Goal: Find specific page/section: Find specific page/section

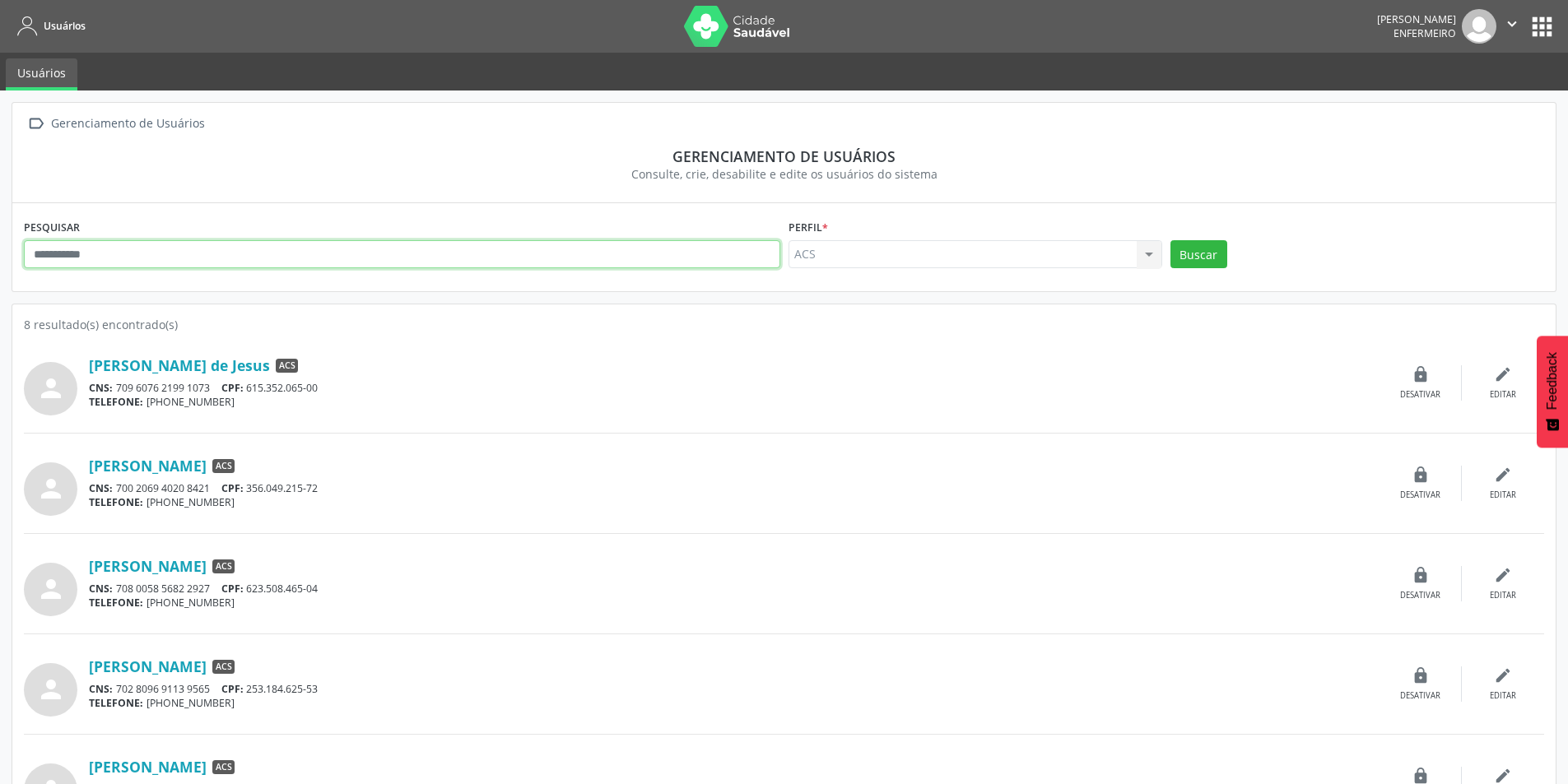
click at [466, 262] on input "text" at bounding box center [402, 254] width 756 height 28
type input "**********"
click at [1154, 255] on div "ACS ACS Nenhum resultado encontrado para: " " Não há nenhuma opção para ser exi…" at bounding box center [975, 254] width 373 height 28
click at [1145, 255] on div "ACS ACS Nenhum resultado encontrado para: " " Não há nenhuma opção para ser exi…" at bounding box center [975, 254] width 373 height 28
click at [1203, 249] on button "Buscar" at bounding box center [1198, 254] width 57 height 28
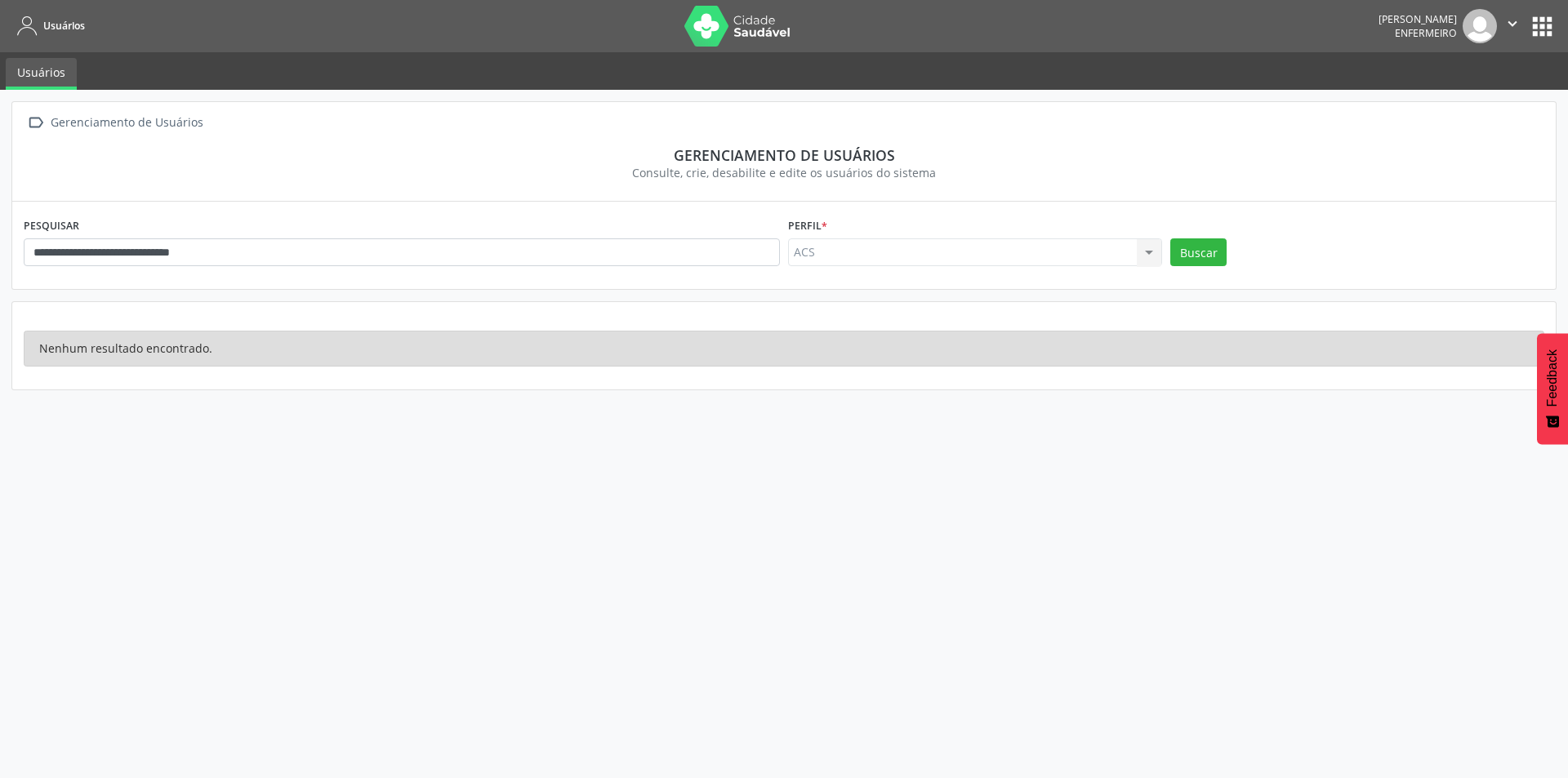
click at [957, 76] on ul "Usuários" at bounding box center [784, 71] width 1568 height 37
click at [1295, 78] on ul "Usuários" at bounding box center [784, 71] width 1568 height 37
click at [1540, 22] on button "apps" at bounding box center [1542, 26] width 29 height 29
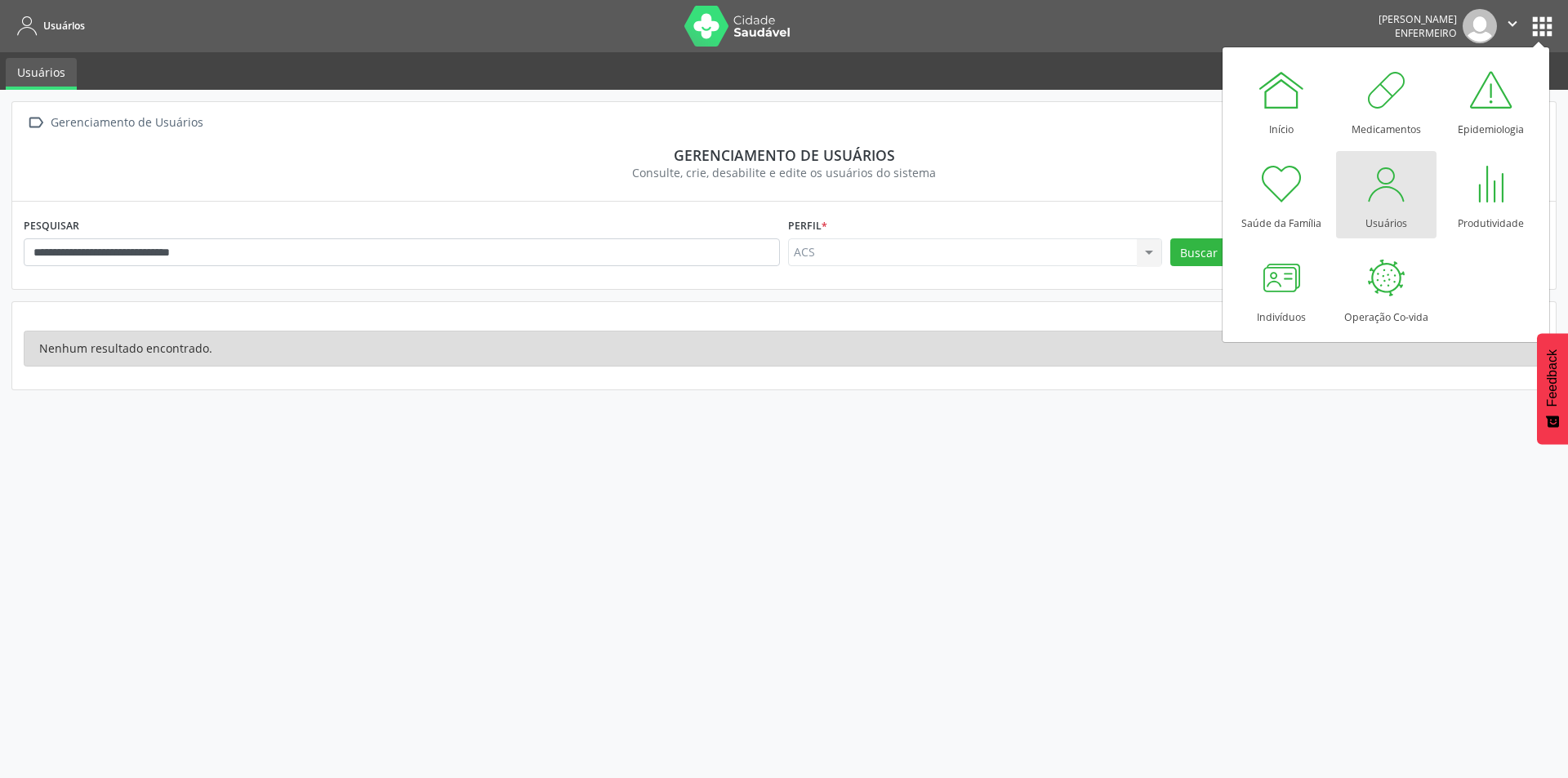
click at [1396, 194] on div at bounding box center [1386, 183] width 49 height 49
click at [1397, 193] on div at bounding box center [1386, 183] width 49 height 49
click at [1398, 187] on div at bounding box center [1386, 183] width 49 height 49
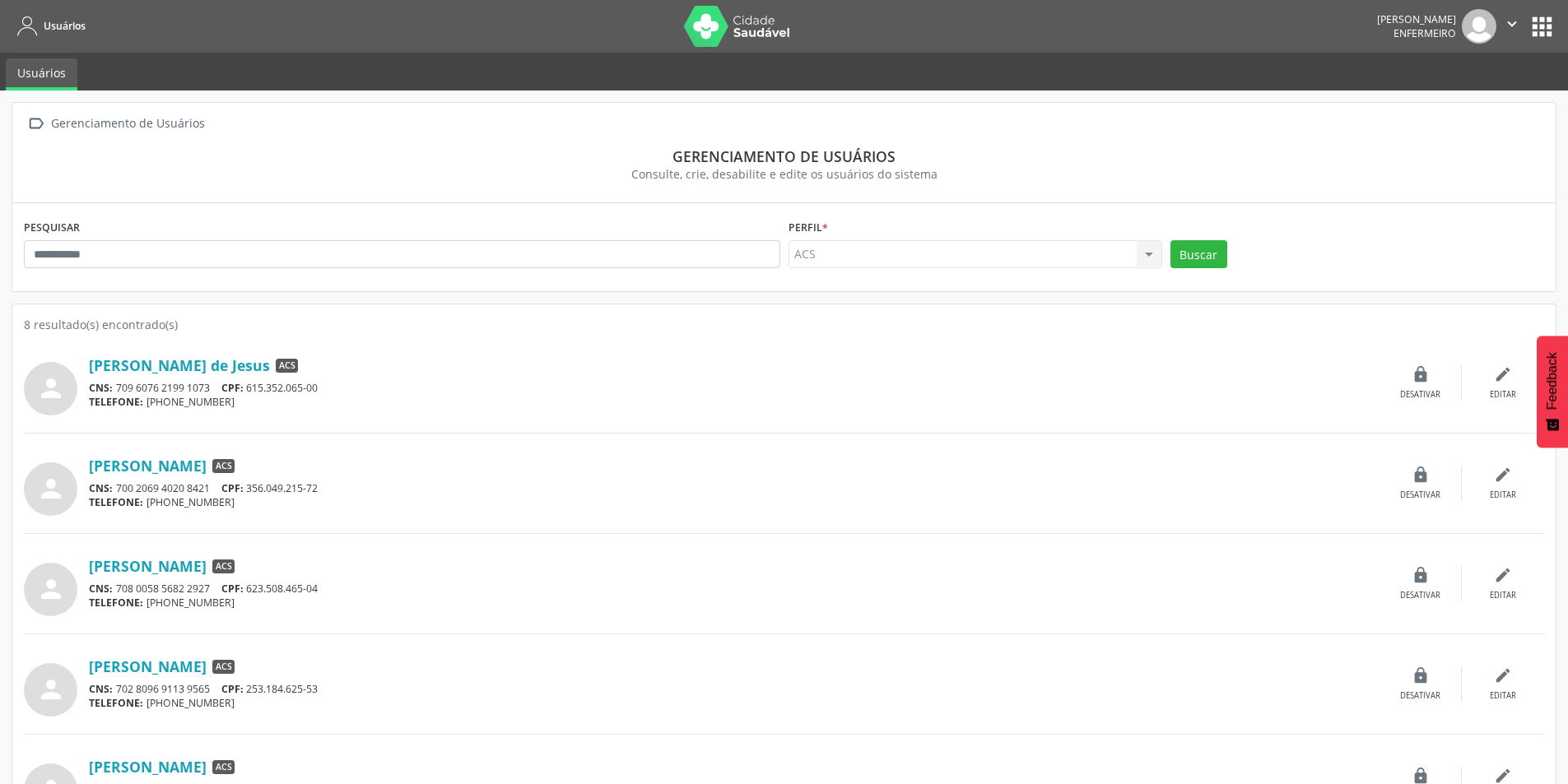
click at [923, 428] on div "person [PERSON_NAME] de Jesus ACS CNS: 709 6076 2199 1073 CPF: 615.352.065-00 T…" at bounding box center [784, 392] width 1520 height 83
click at [270, 370] on link "[PERSON_NAME] de Jesus" at bounding box center [179, 365] width 181 height 18
